Goal: Task Accomplishment & Management: Manage account settings

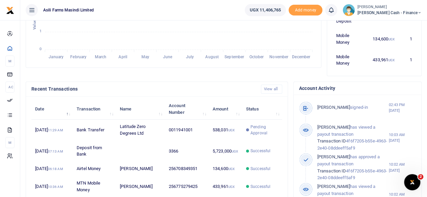
scroll to position [5, 5]
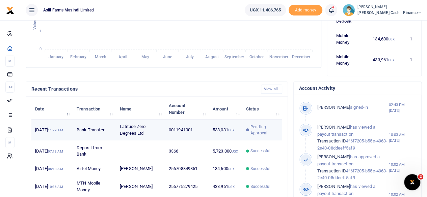
click at [71, 133] on td "[DATE] 11:29 AM" at bounding box center [51, 130] width 41 height 21
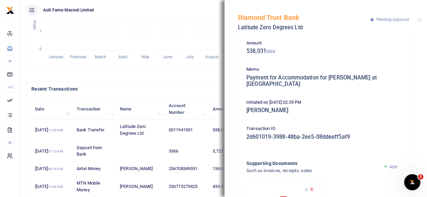
scroll to position [94, 0]
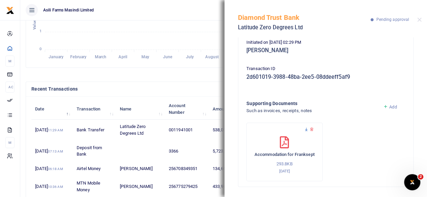
click at [304, 129] on icon at bounding box center [306, 130] width 4 height 4
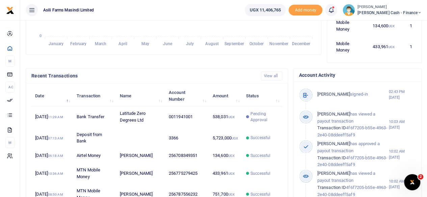
scroll to position [202, 0]
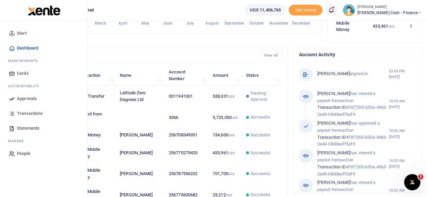
click at [27, 100] on span "Approvals" at bounding box center [27, 98] width 20 height 7
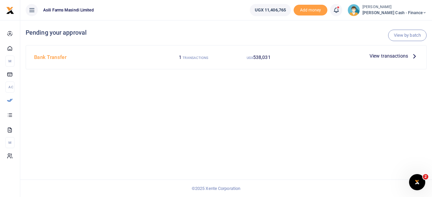
click at [416, 54] on icon at bounding box center [414, 55] width 7 height 7
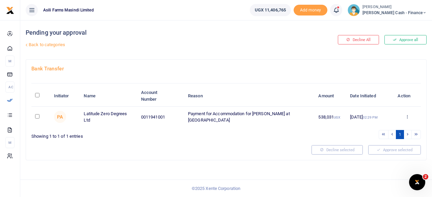
click at [37, 92] on th "\a \a : activate to sort column descending" at bounding box center [40, 96] width 19 height 21
click at [38, 96] on input "\a \a : activate to sort column descending" at bounding box center [37, 95] width 4 height 4
checkbox input "true"
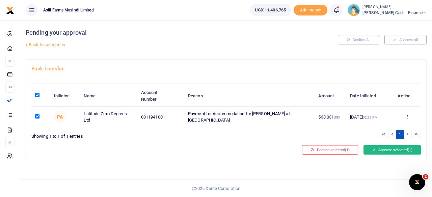
click at [397, 148] on button "Approve selected (1)" at bounding box center [391, 149] width 57 height 9
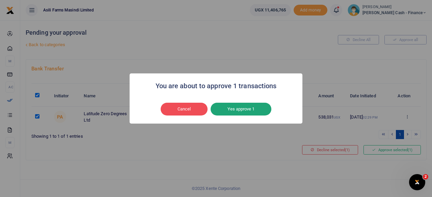
click at [235, 108] on button "Yes approve 1" at bounding box center [241, 109] width 61 height 13
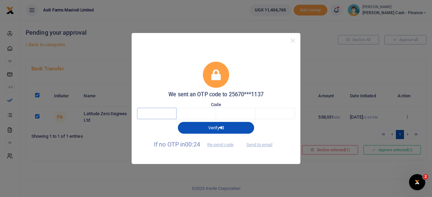
click at [165, 111] on input "text" at bounding box center [156, 113] width 39 height 11
type input "4"
type input "6"
type input "1"
